Goal: Information Seeking & Learning: Learn about a topic

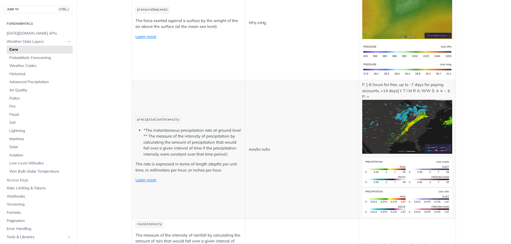
scroll to position [984, 0]
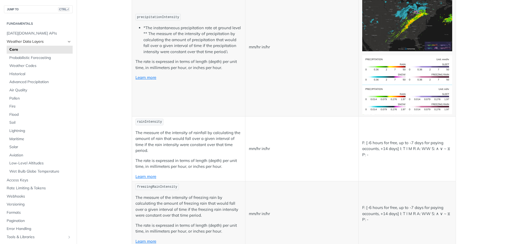
click at [25, 43] on span "Weather Data Layers" at bounding box center [36, 41] width 59 height 5
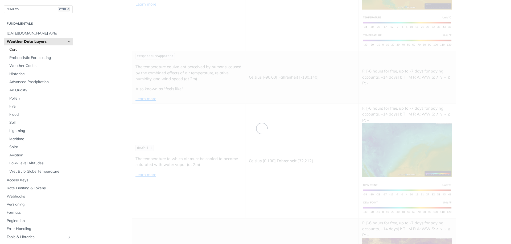
scroll to position [88, 0]
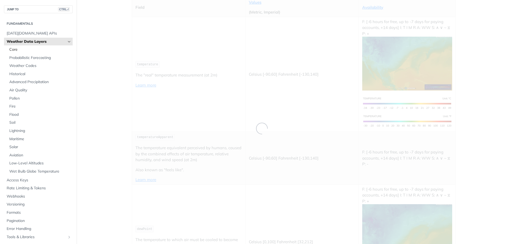
click at [25, 50] on span "Core" at bounding box center [40, 49] width 62 height 5
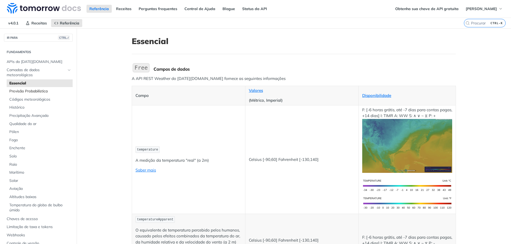
click at [40, 92] on font "Previsão Probabilística" at bounding box center [28, 91] width 38 height 5
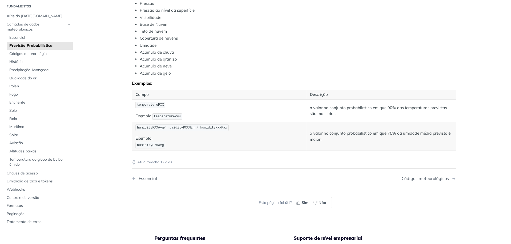
scroll to position [266, 0]
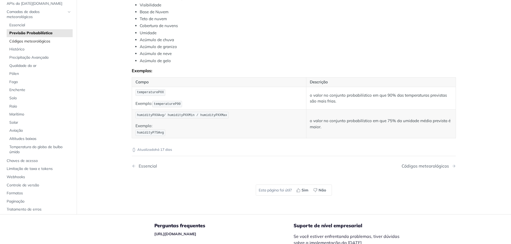
click at [37, 40] on font "Códigos meteorológicos" at bounding box center [29, 41] width 41 height 5
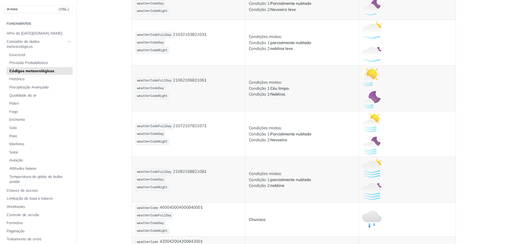
scroll to position [479, 0]
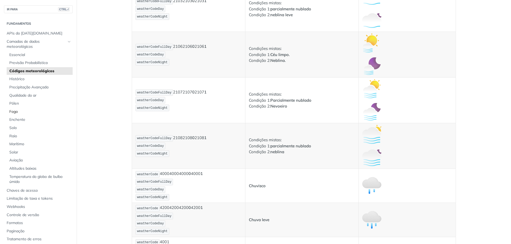
click at [22, 114] on span "Fogo" at bounding box center [40, 111] width 62 height 5
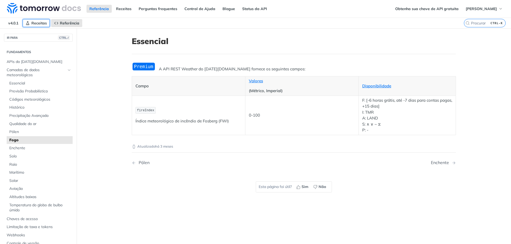
click at [46, 22] on font "Receitas" at bounding box center [38, 23] width 15 height 5
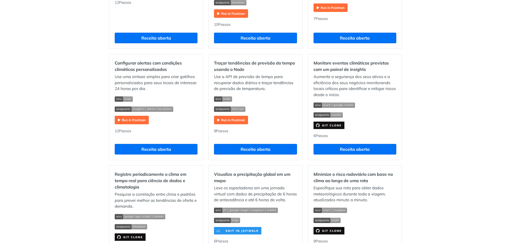
scroll to position [266, 0]
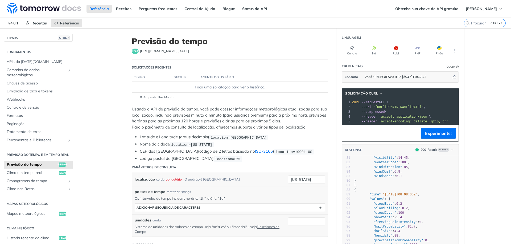
scroll to position [372, 0]
click at [59, 167] on font "pegar" at bounding box center [62, 164] width 10 height 3
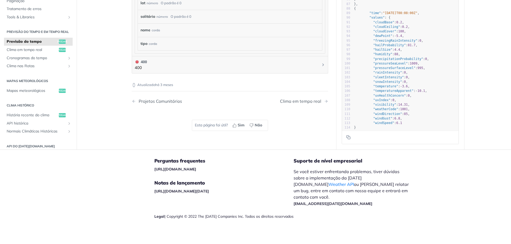
scroll to position [538, 0]
click at [305, 100] on font "Clima em tempo real" at bounding box center [300, 100] width 41 height 5
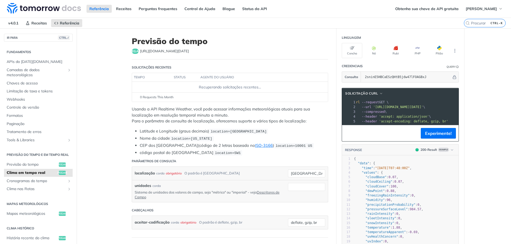
scroll to position [0, 16]
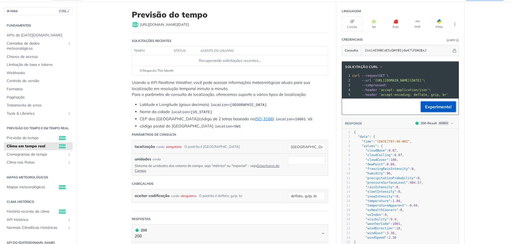
click at [441, 110] on font "Experimente!" at bounding box center [438, 106] width 27 height 5
